Goal: Information Seeking & Learning: Find specific fact

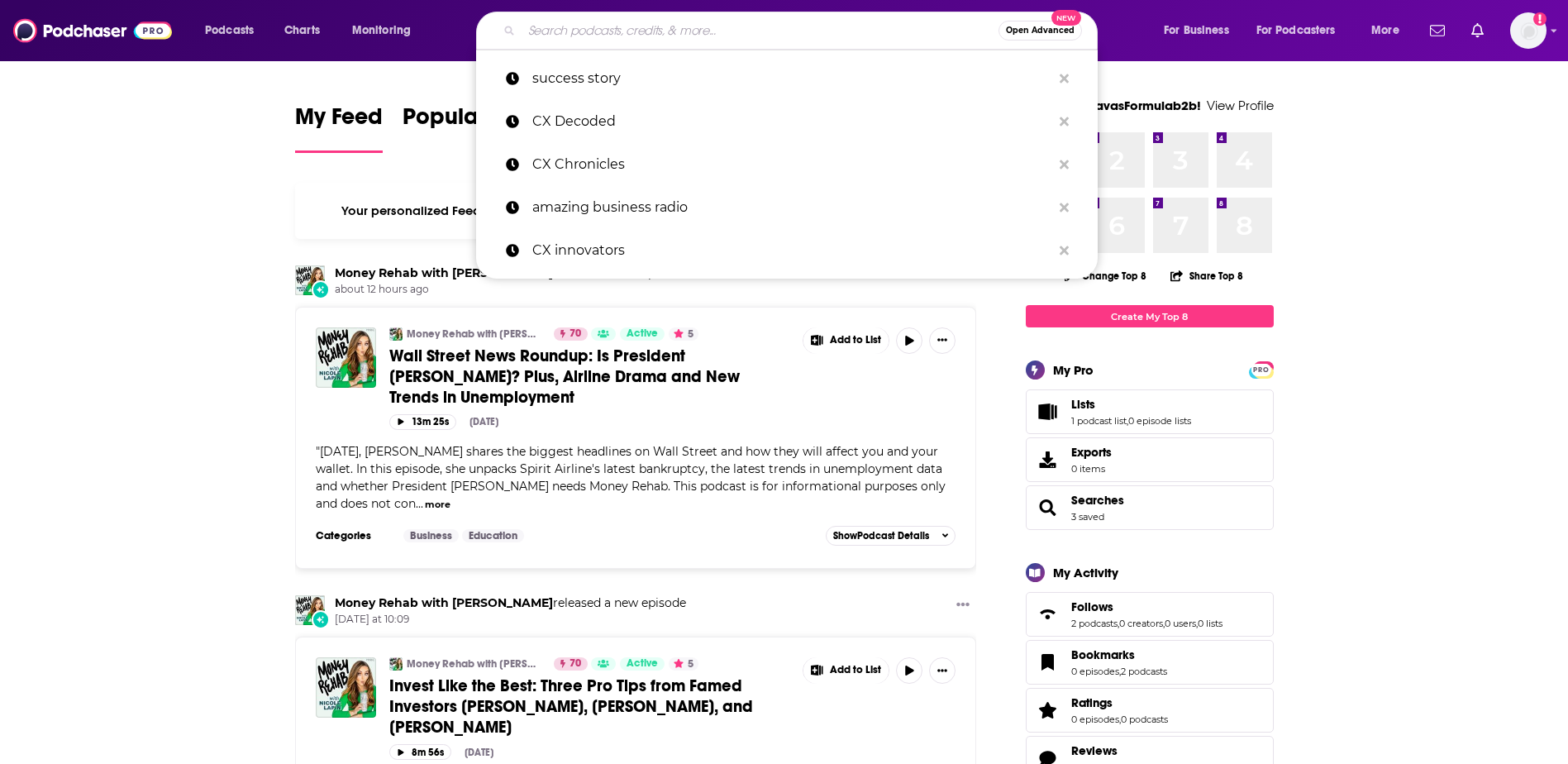
click at [706, 31] on input "Search podcasts, credits, & more..." at bounding box center [760, 30] width 477 height 26
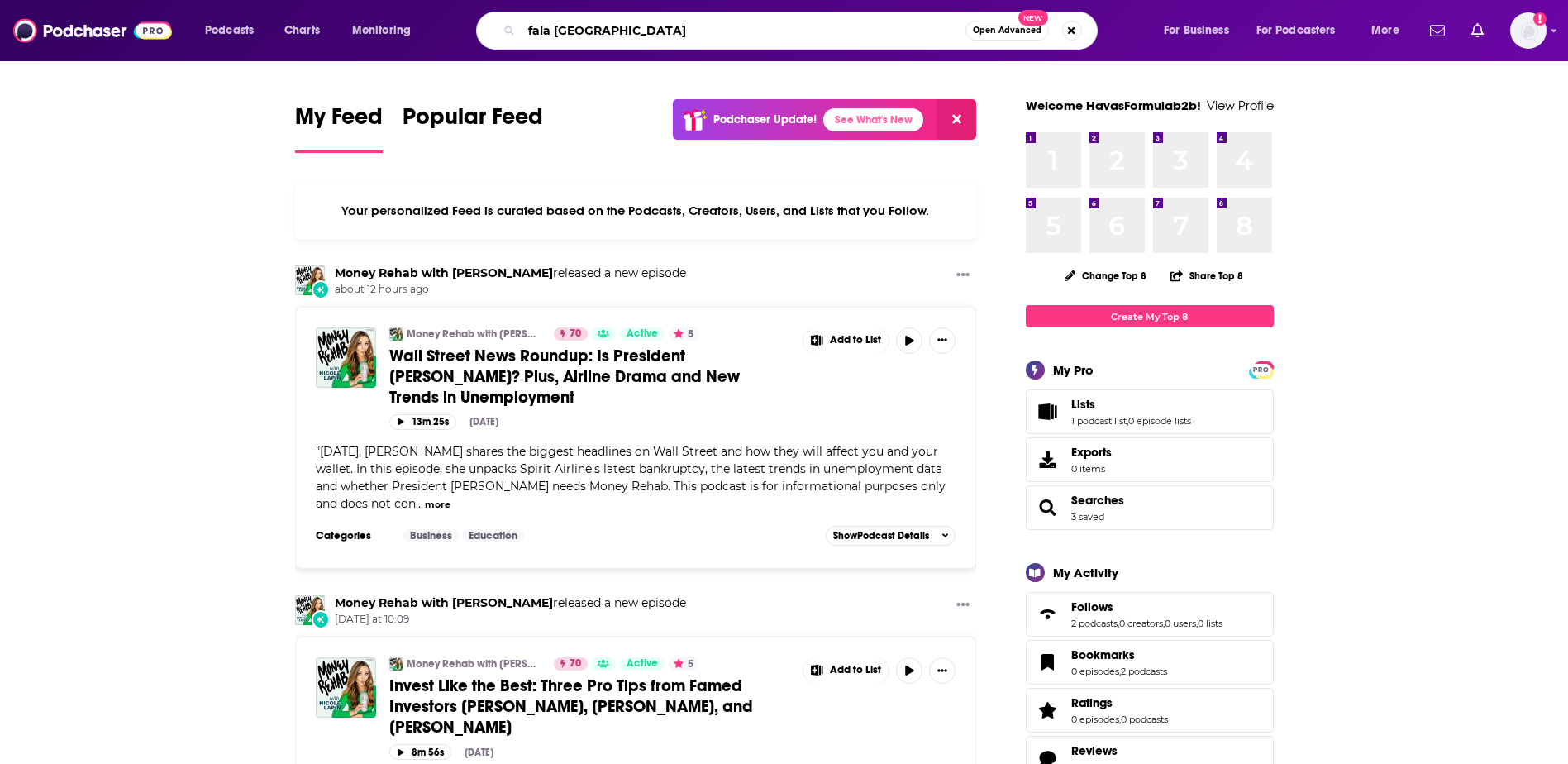
type input "fala londres"
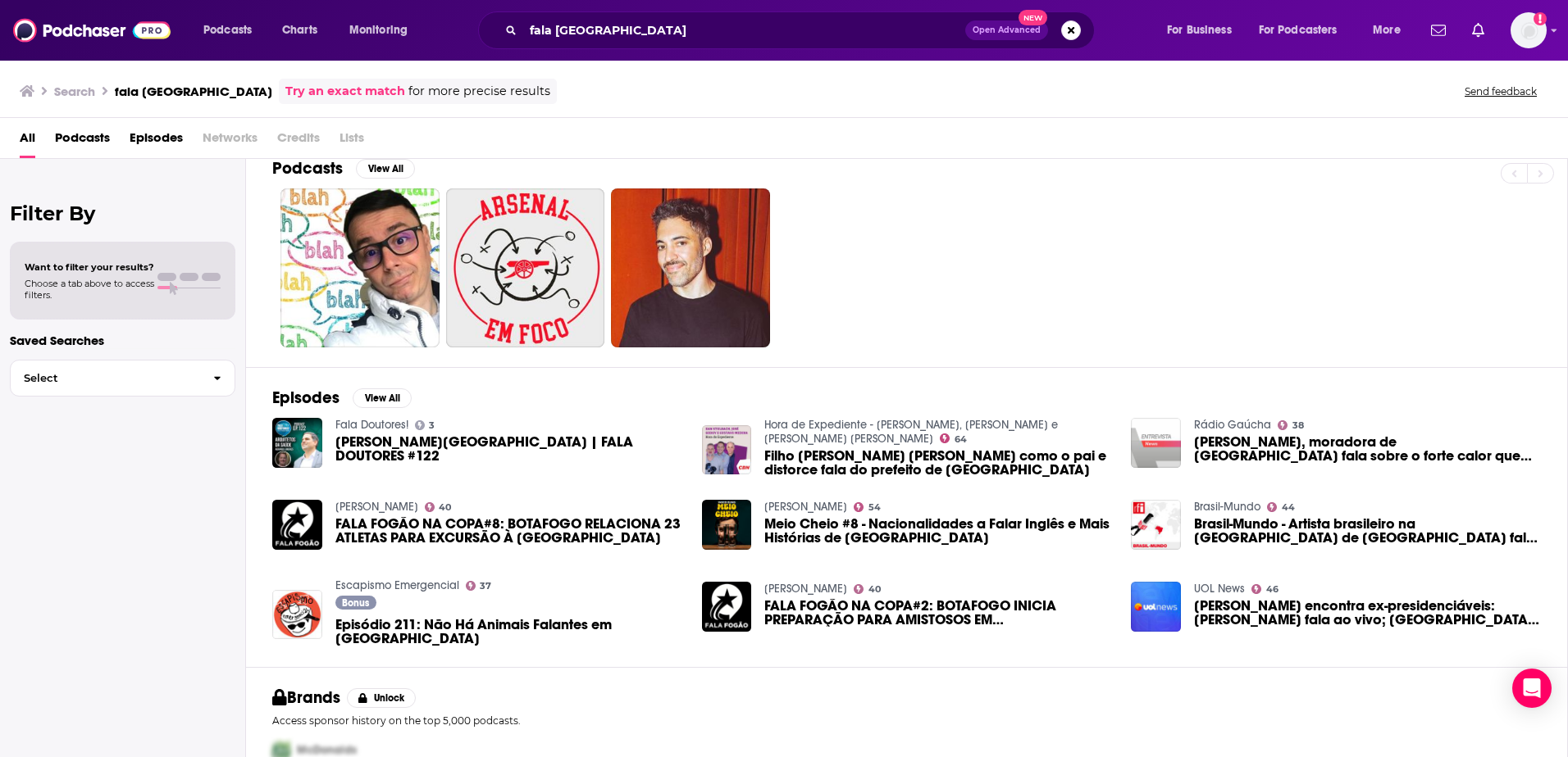
scroll to position [82, 0]
